Goal: Register for event/course

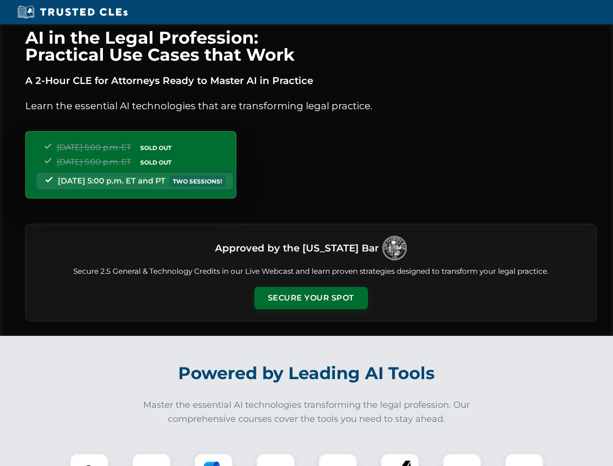
click at [311, 298] on button "Secure Your Spot" at bounding box center [311, 298] width 114 height 22
click at [89, 460] on img at bounding box center [89, 473] width 28 height 28
click at [151, 460] on div at bounding box center [151, 472] width 39 height 39
